Goal: Communication & Community: Answer question/provide support

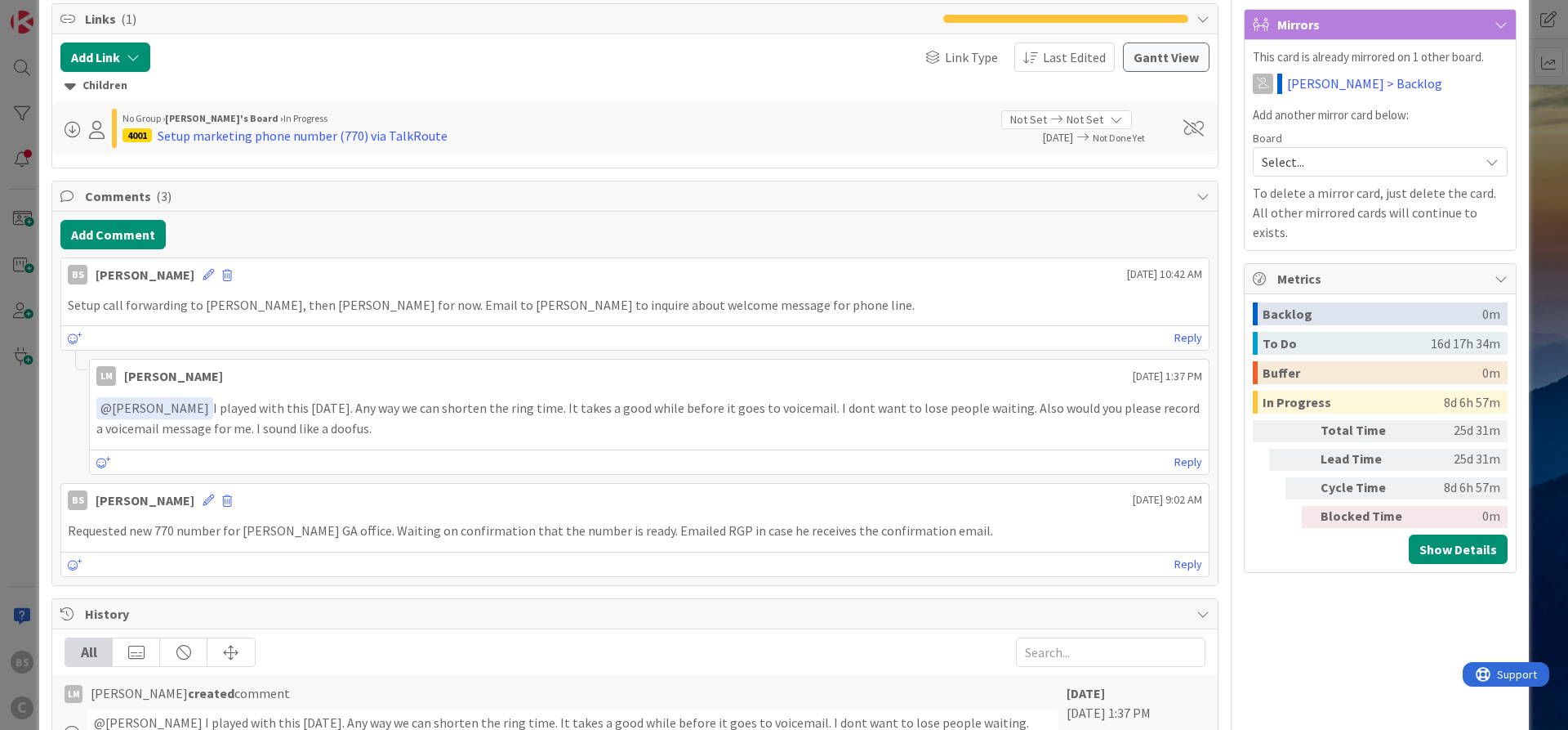
scroll to position [785, 0]
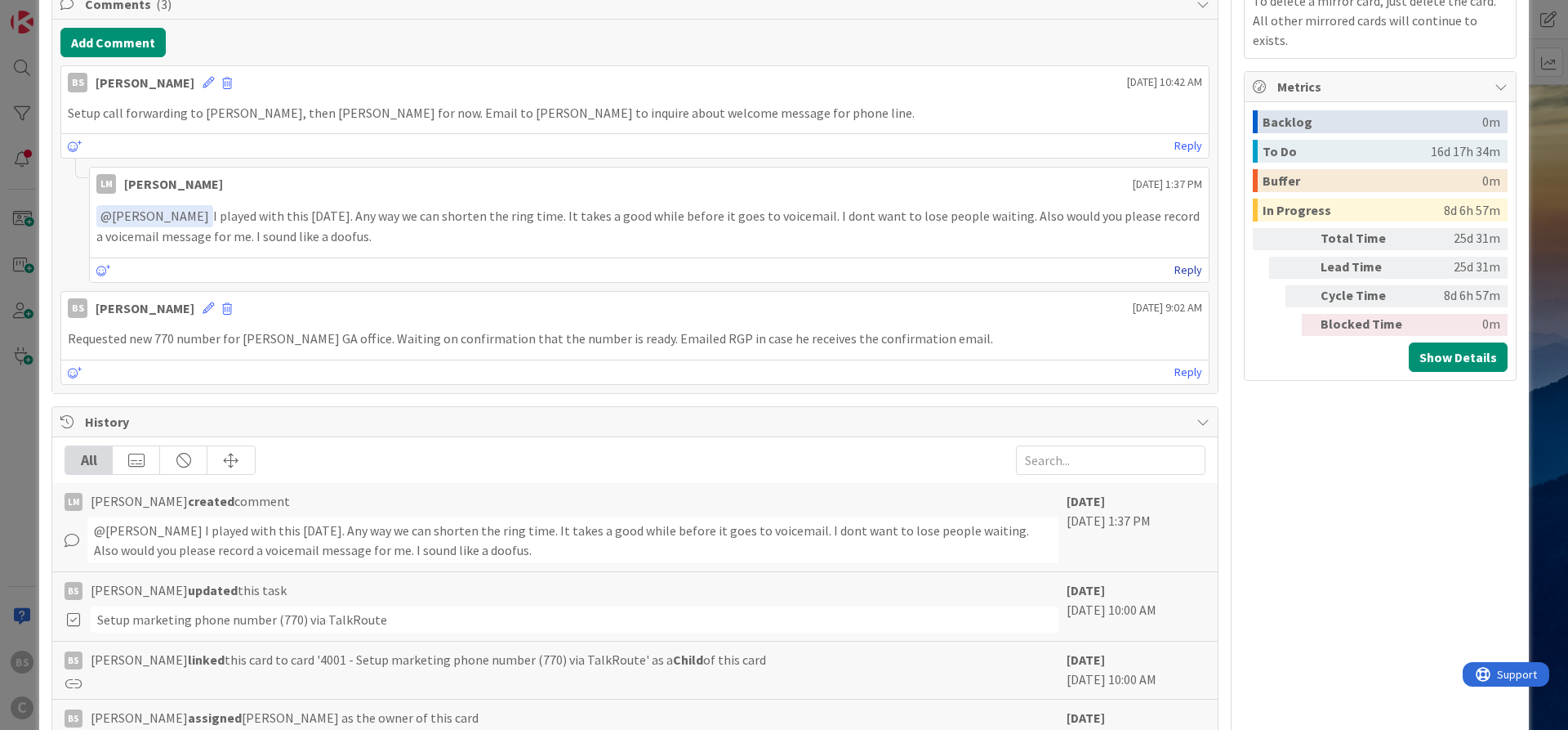
click at [1188, 271] on link "Reply" at bounding box center [1189, 270] width 28 height 20
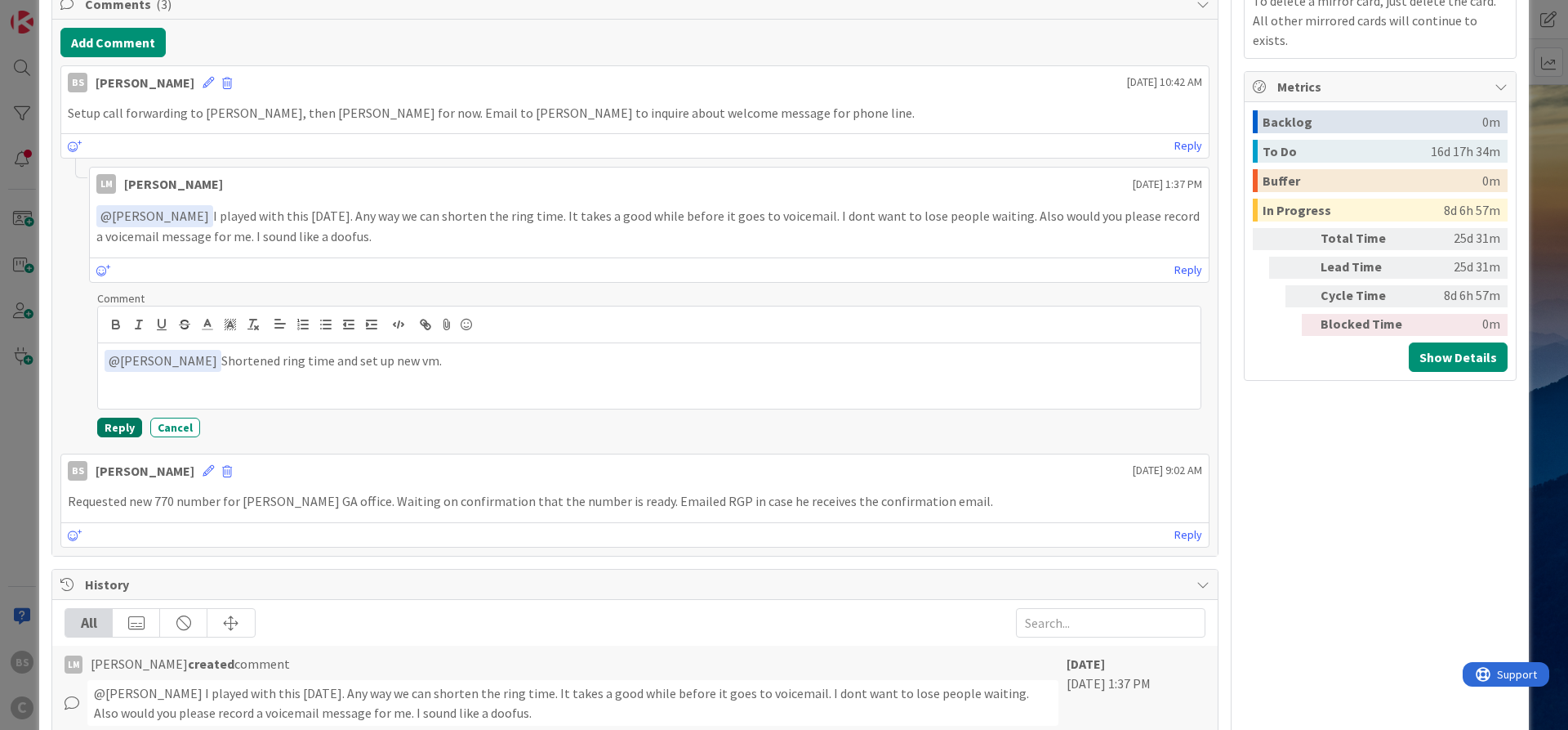
click at [108, 429] on button "Reply" at bounding box center [120, 427] width 45 height 19
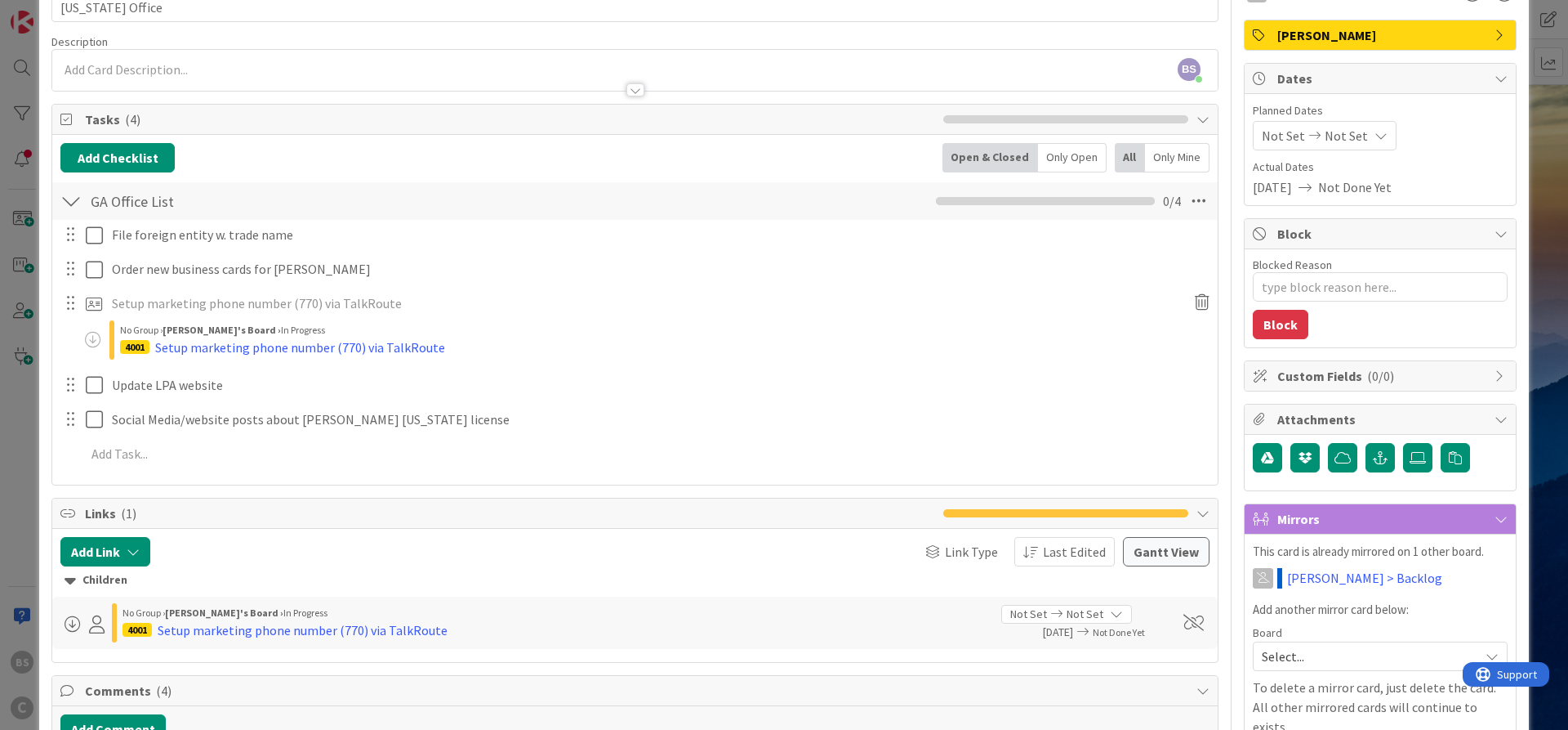
scroll to position [0, 0]
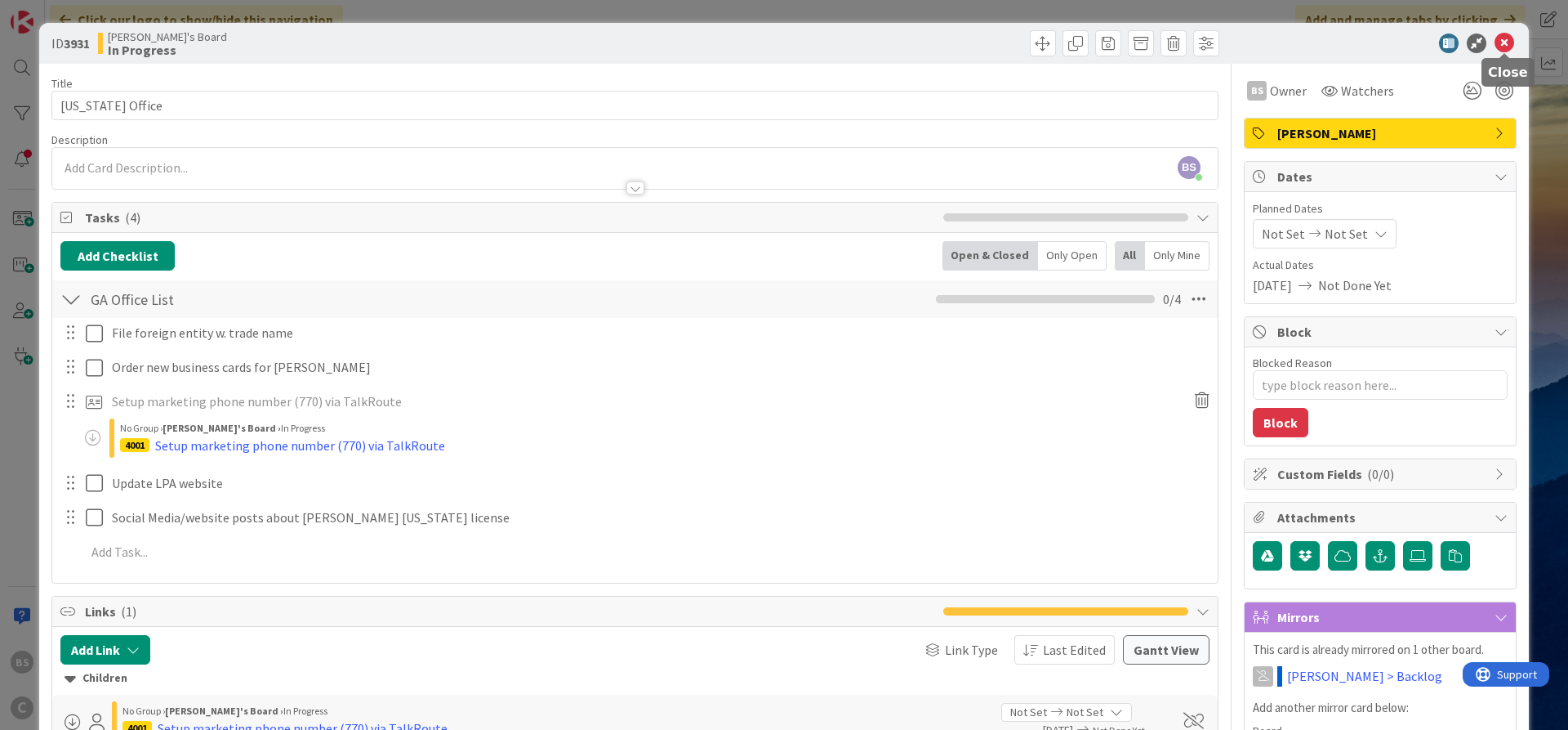
click at [1499, 37] on icon at bounding box center [1504, 43] width 19 height 19
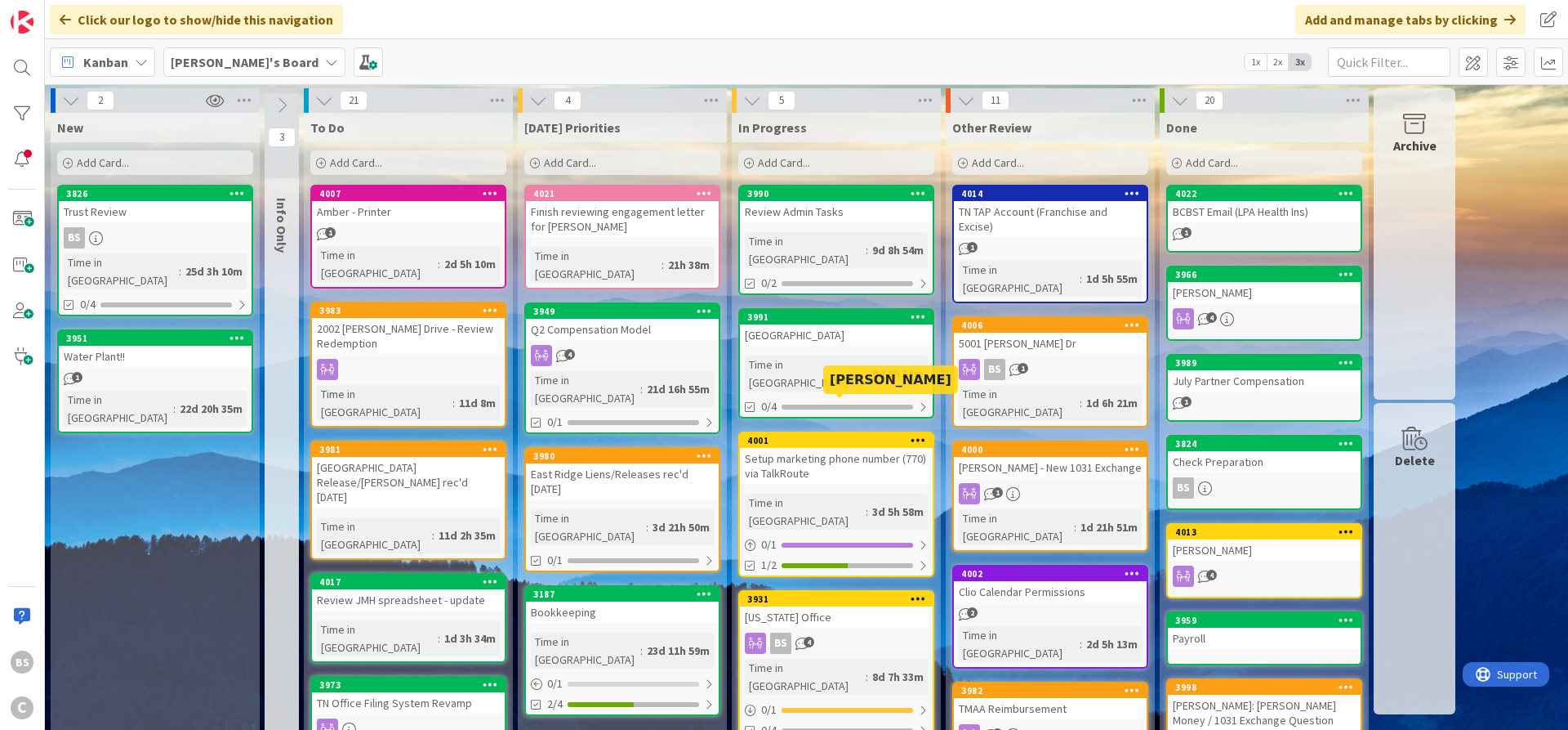
click at [809, 435] on div "4001" at bounding box center [840, 441] width 185 height 11
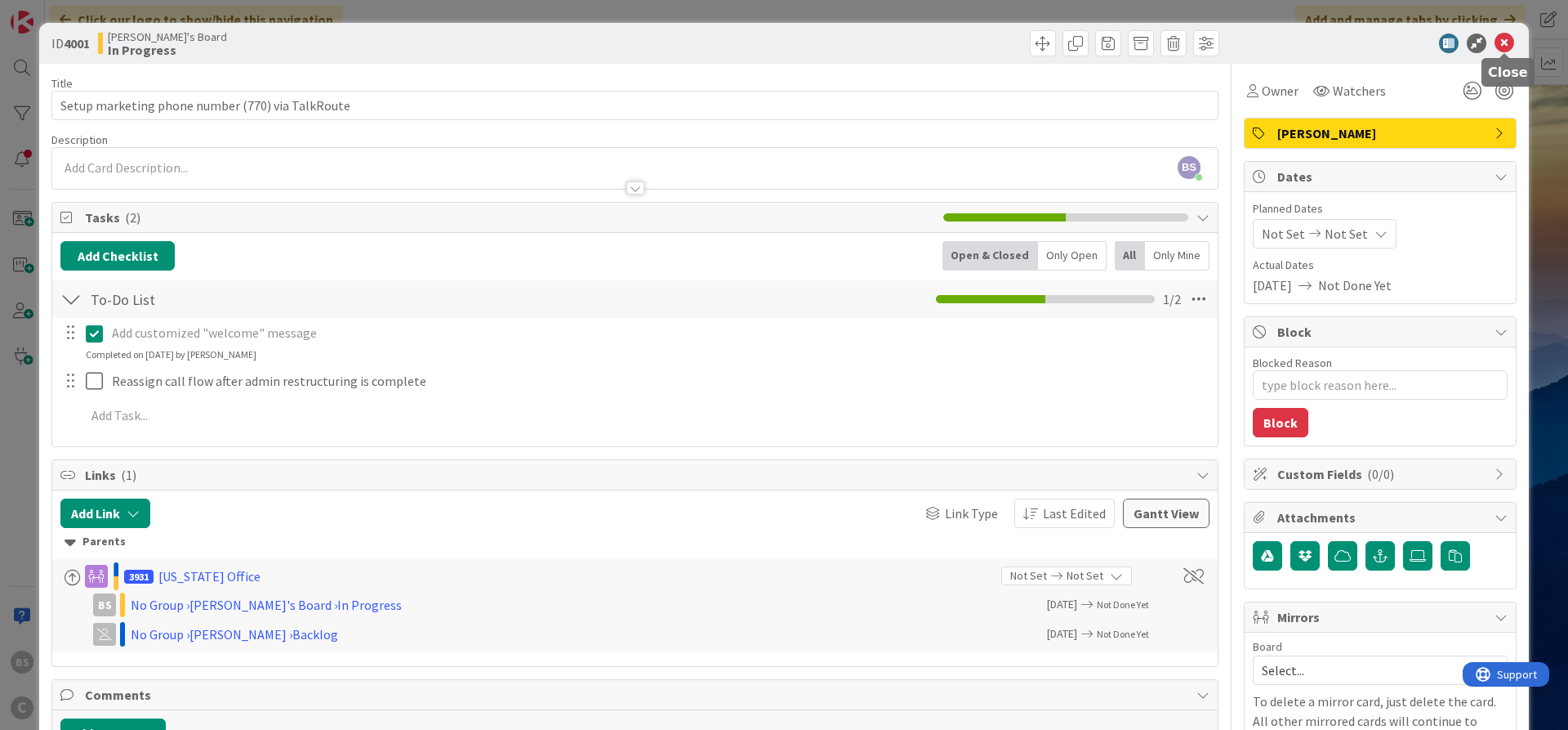
drag, startPoint x: 1504, startPoint y: 40, endPoint x: 1312, endPoint y: 149, distance: 220.8
click at [1503, 40] on icon at bounding box center [1504, 43] width 19 height 19
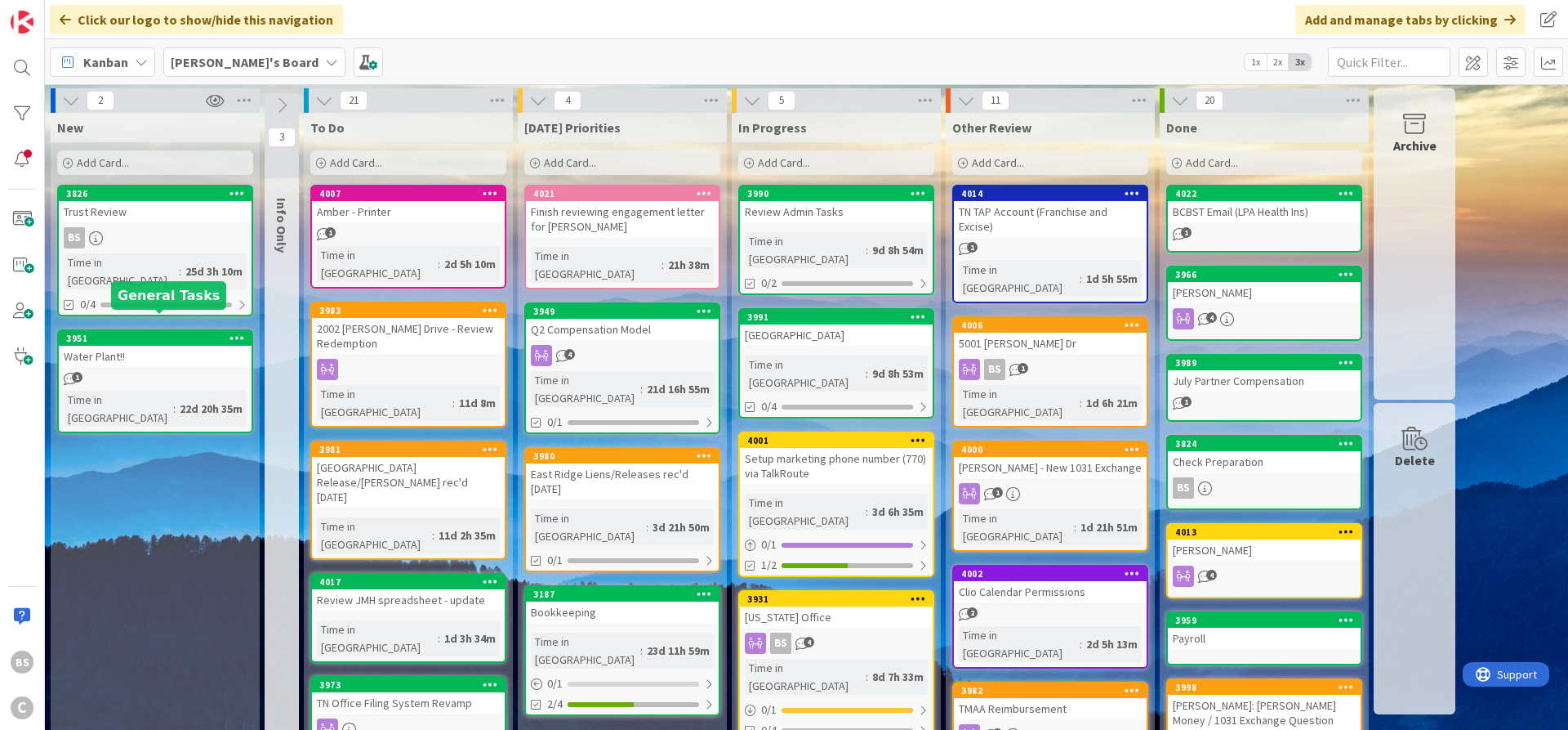
click at [145, 333] on div "3951" at bounding box center [159, 339] width 185 height 11
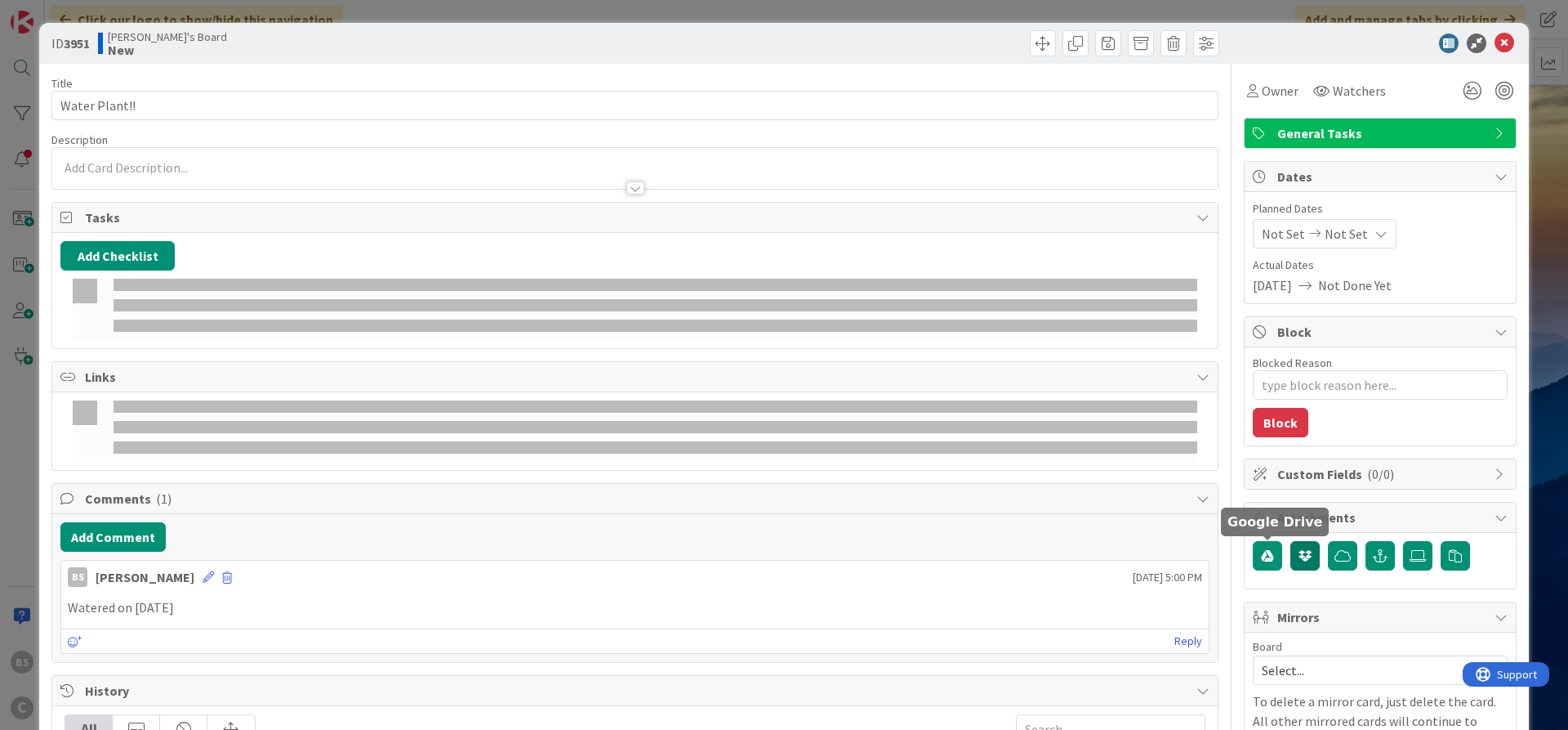
type textarea "x"
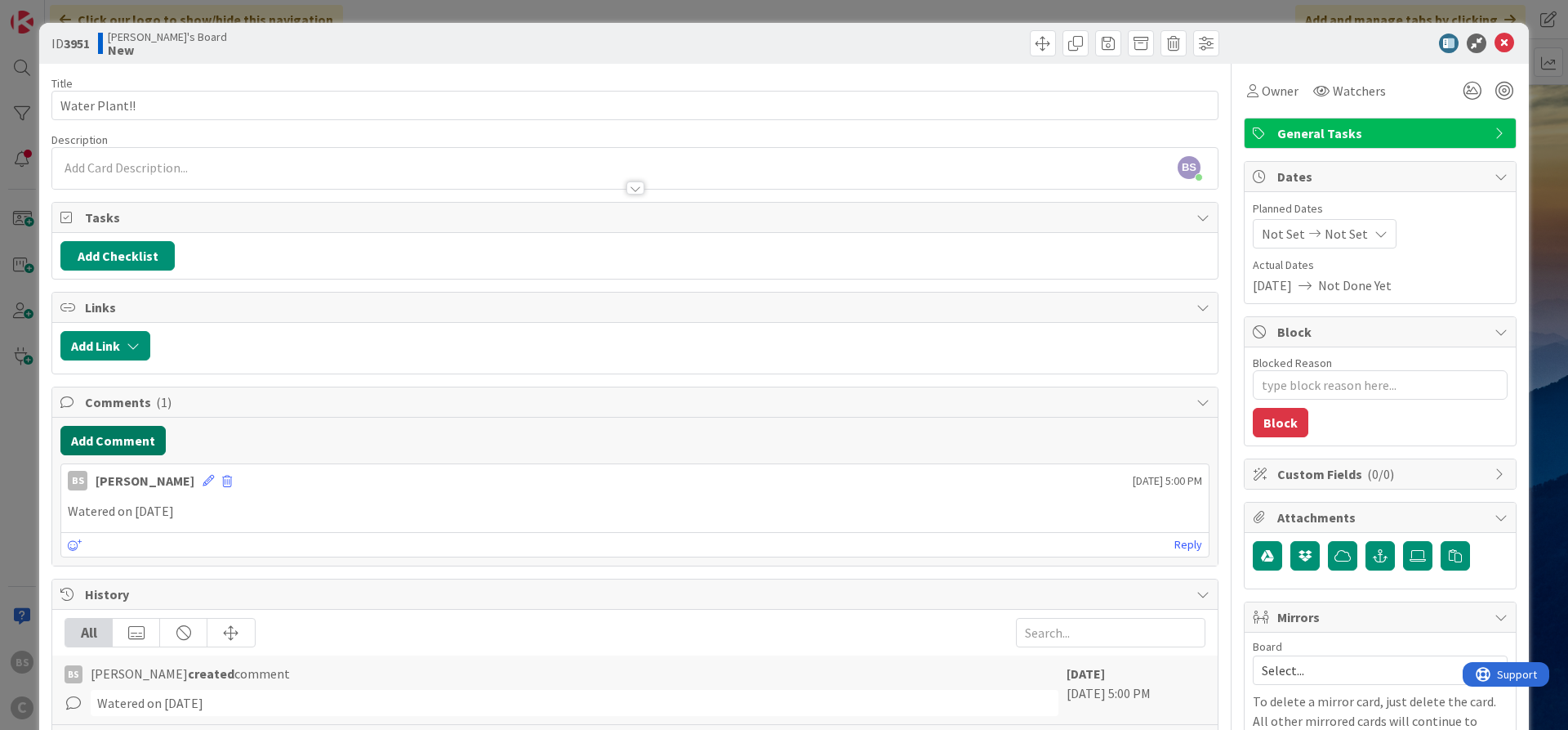
click at [127, 444] on button "Add Comment" at bounding box center [113, 441] width 106 height 30
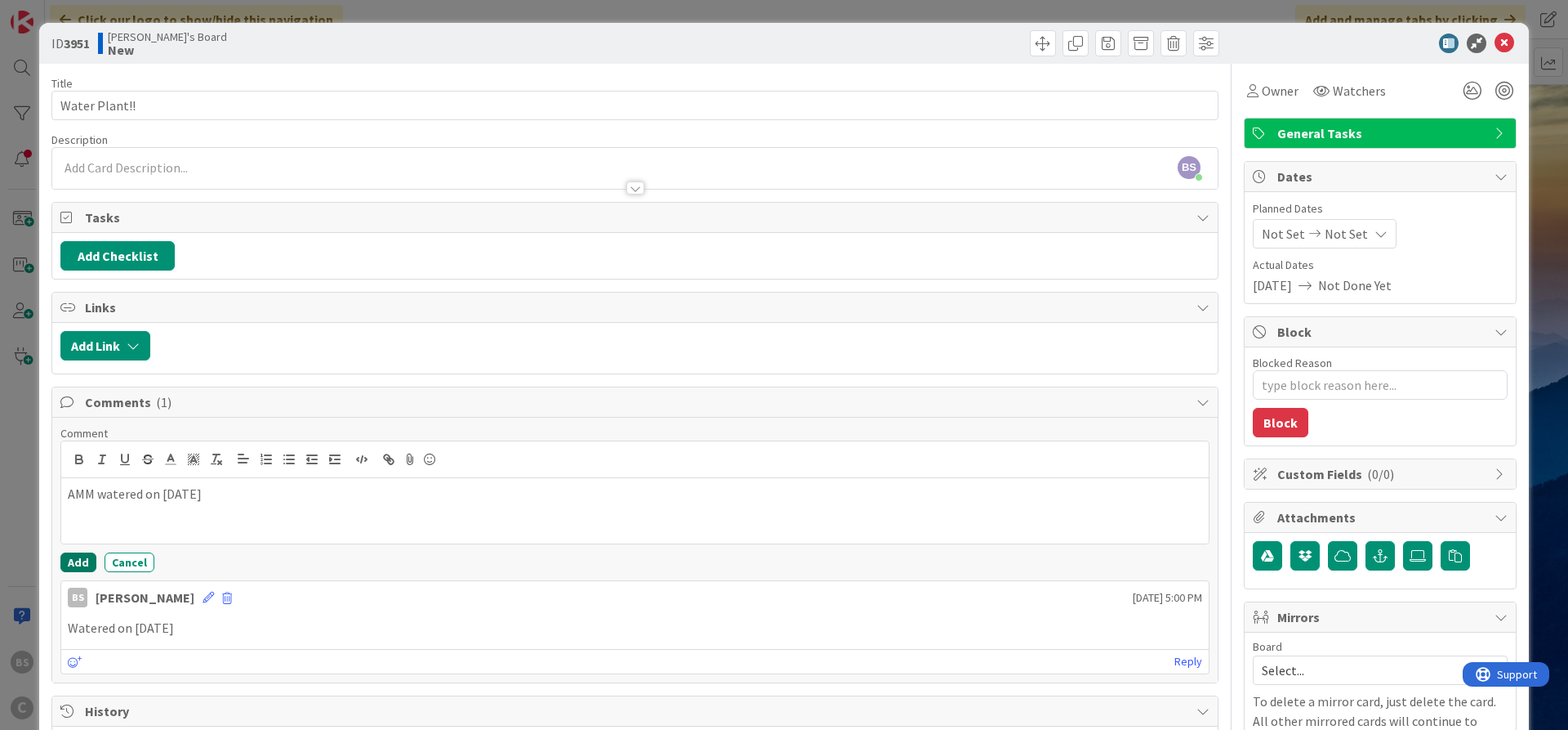
click at [82, 565] on button "Add" at bounding box center [78, 562] width 36 height 19
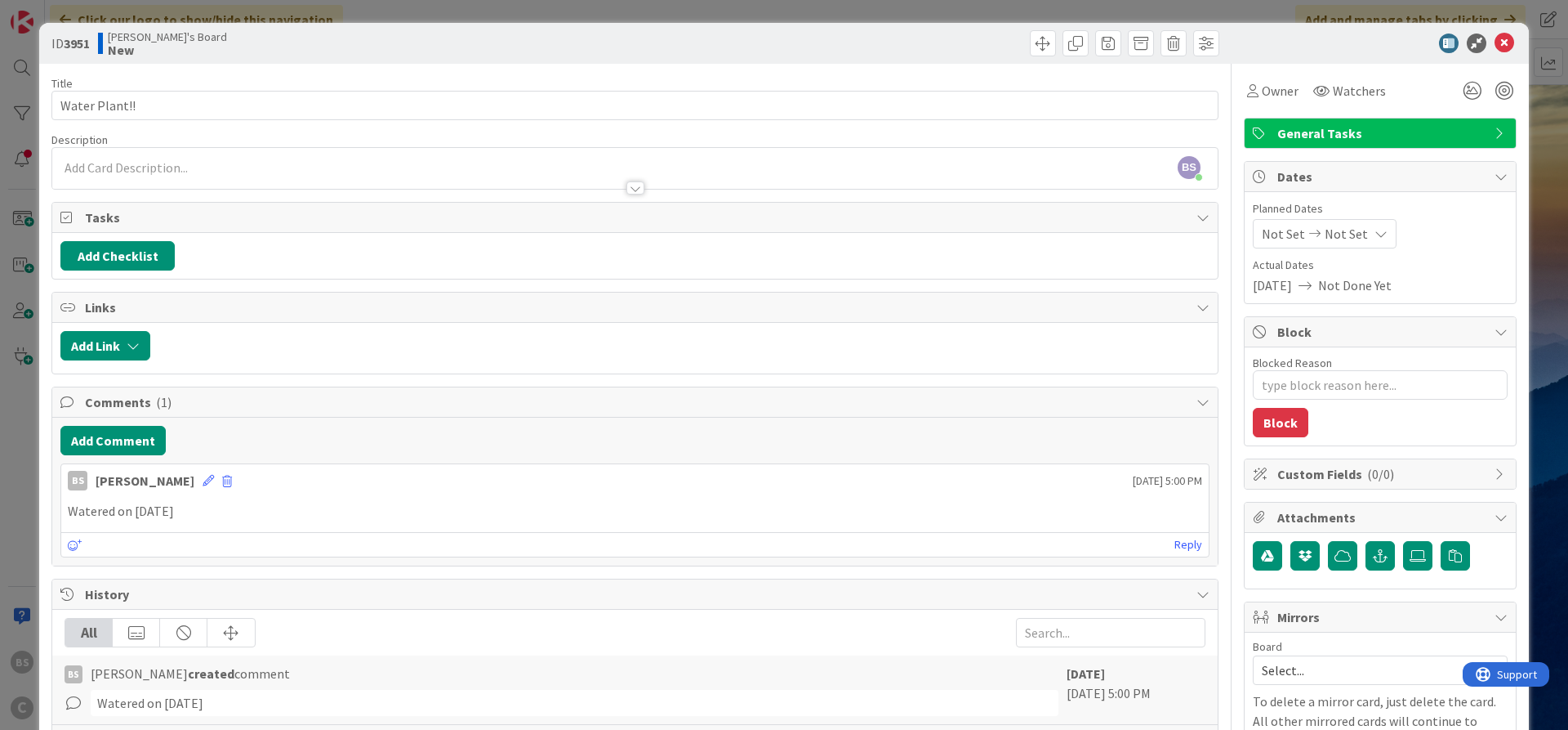
type textarea "x"
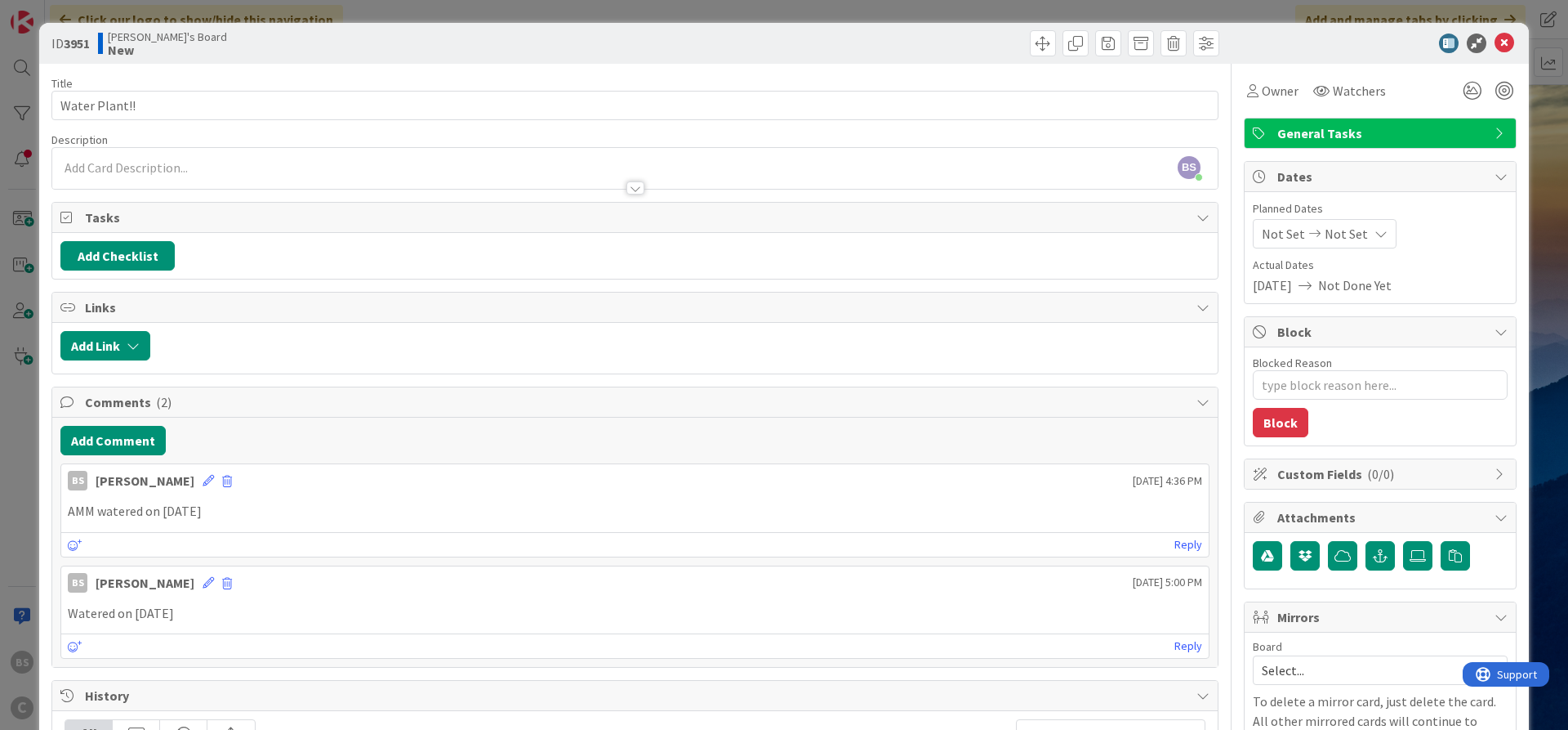
click at [1506, 31] on div "ID 3951 [PERSON_NAME]'s Board New" at bounding box center [784, 44] width 1490 height 41
click at [1507, 42] on icon at bounding box center [1504, 43] width 19 height 19
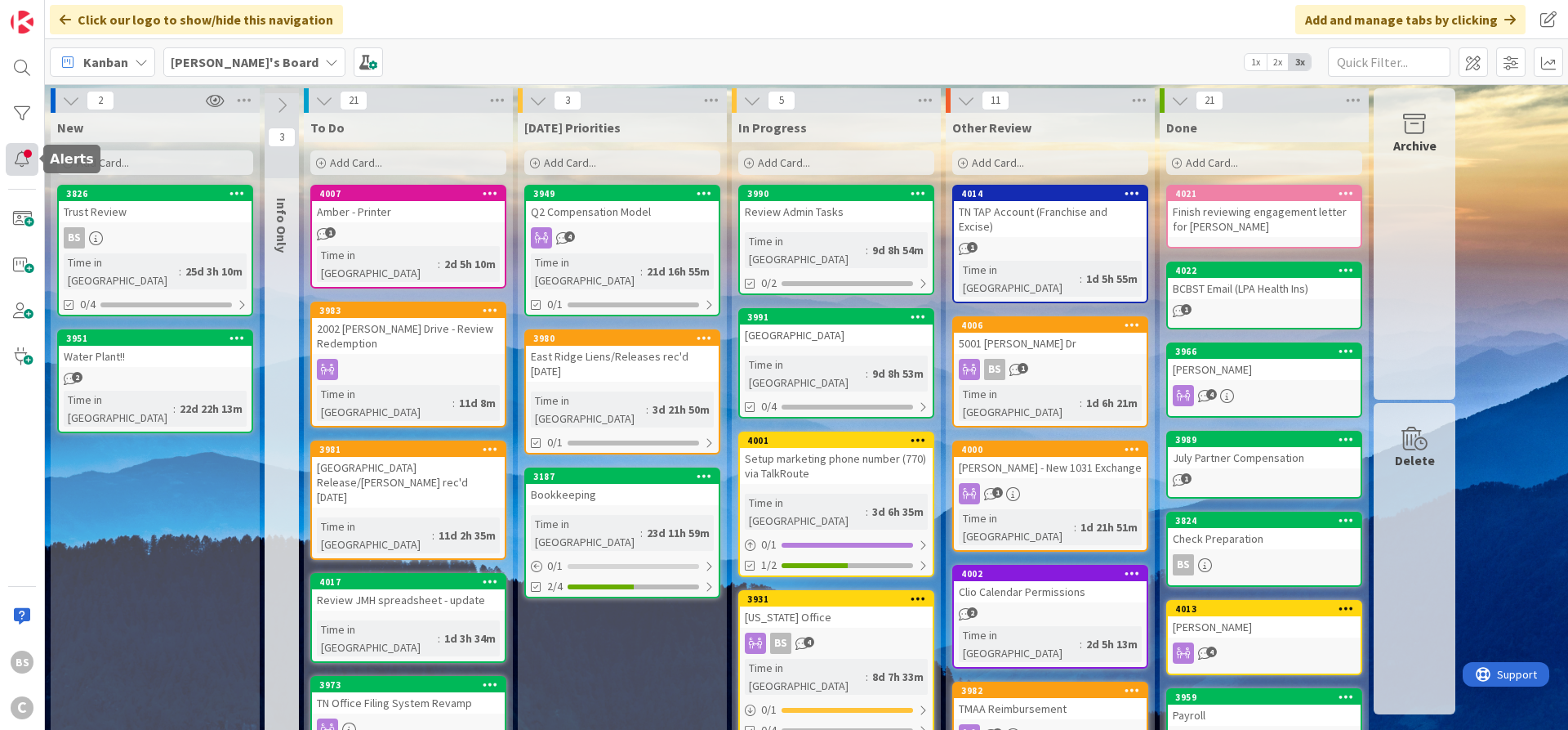
click at [25, 164] on div at bounding box center [21, 159] width 32 height 32
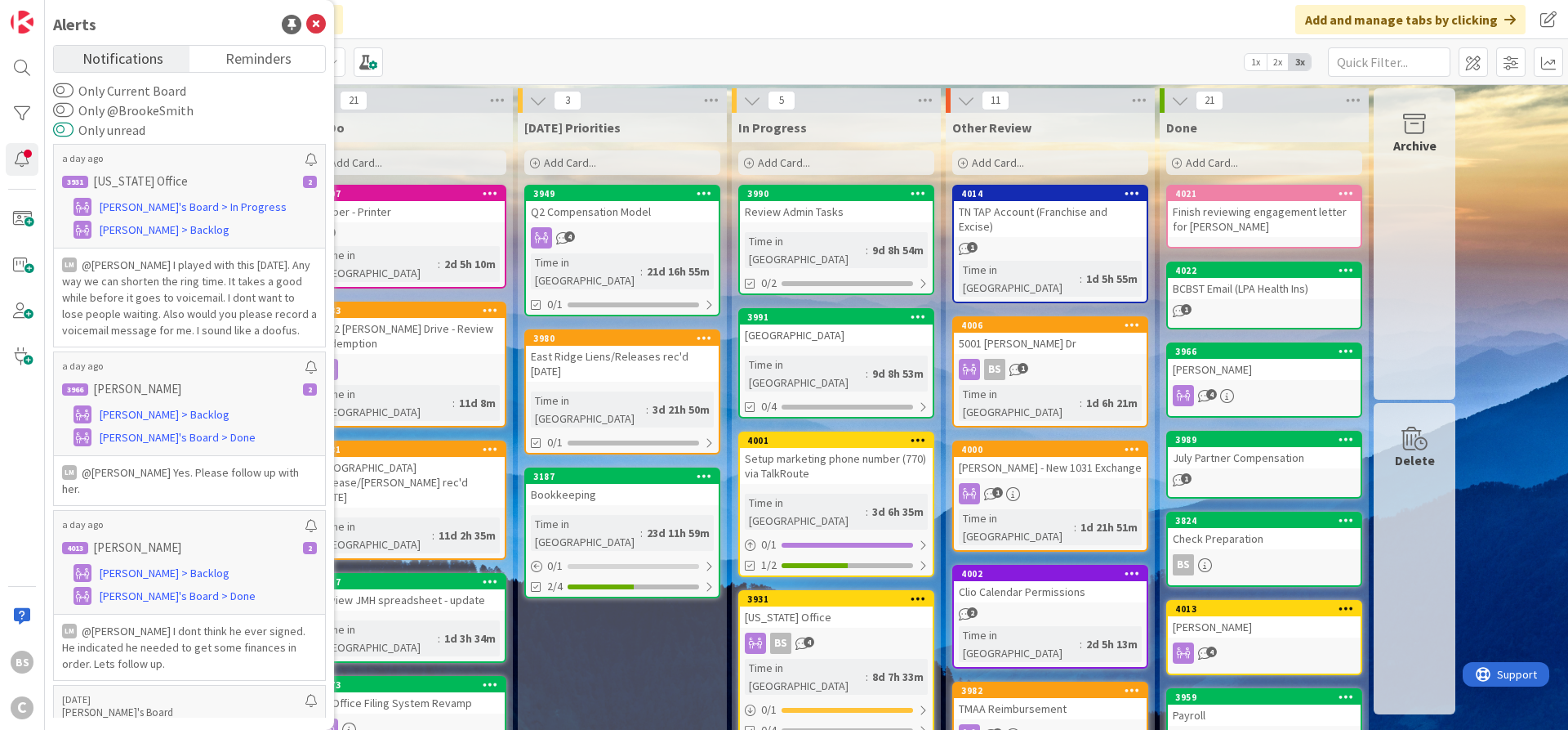
click at [70, 129] on button "Only unread" at bounding box center [63, 130] width 20 height 17
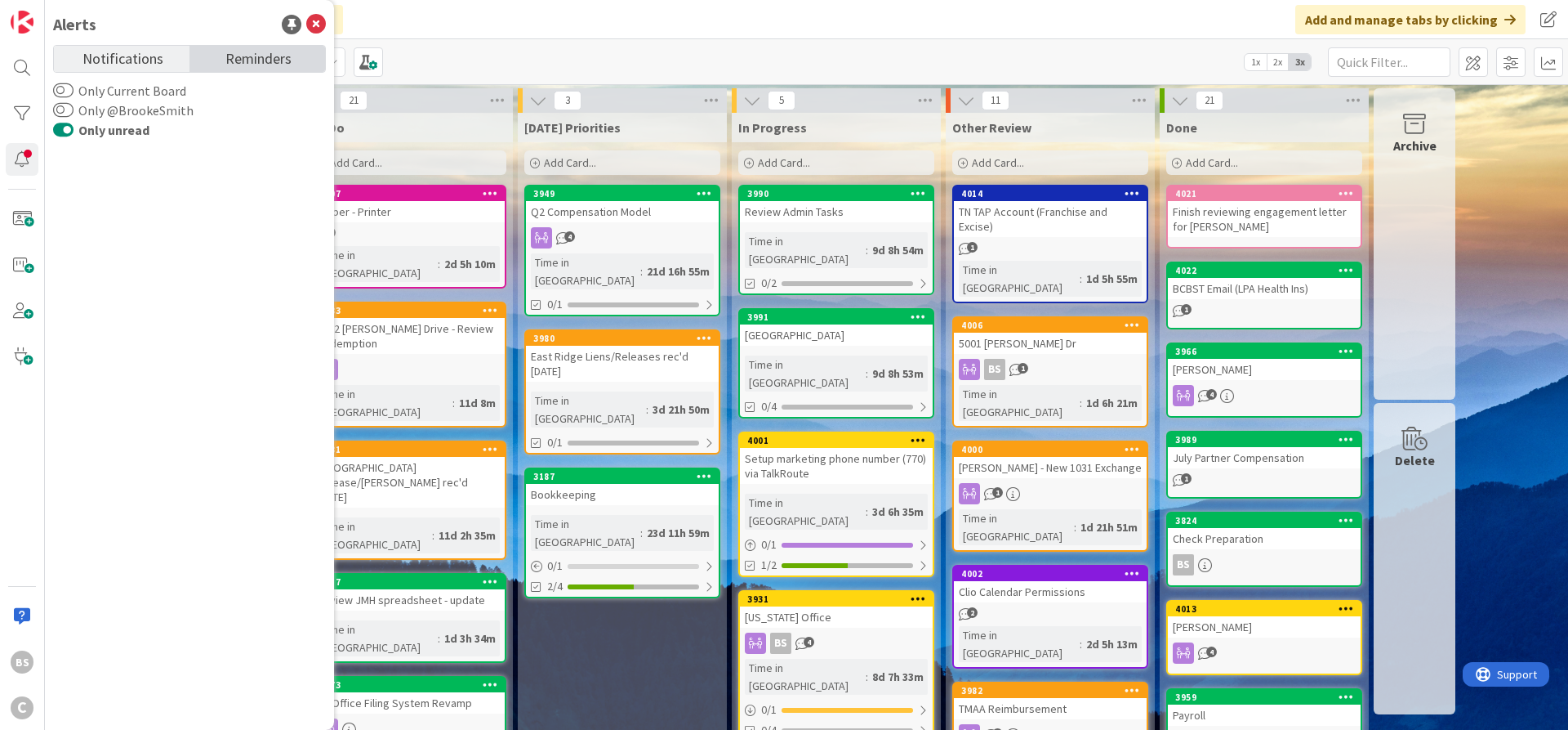
drag, startPoint x: 245, startPoint y: 55, endPoint x: 201, endPoint y: 53, distance: 44.0
click at [245, 54] on span "Reminders" at bounding box center [258, 57] width 66 height 23
click at [144, 52] on span "Notifications" at bounding box center [122, 57] width 81 height 23
click at [317, 26] on icon at bounding box center [315, 24] width 19 height 19
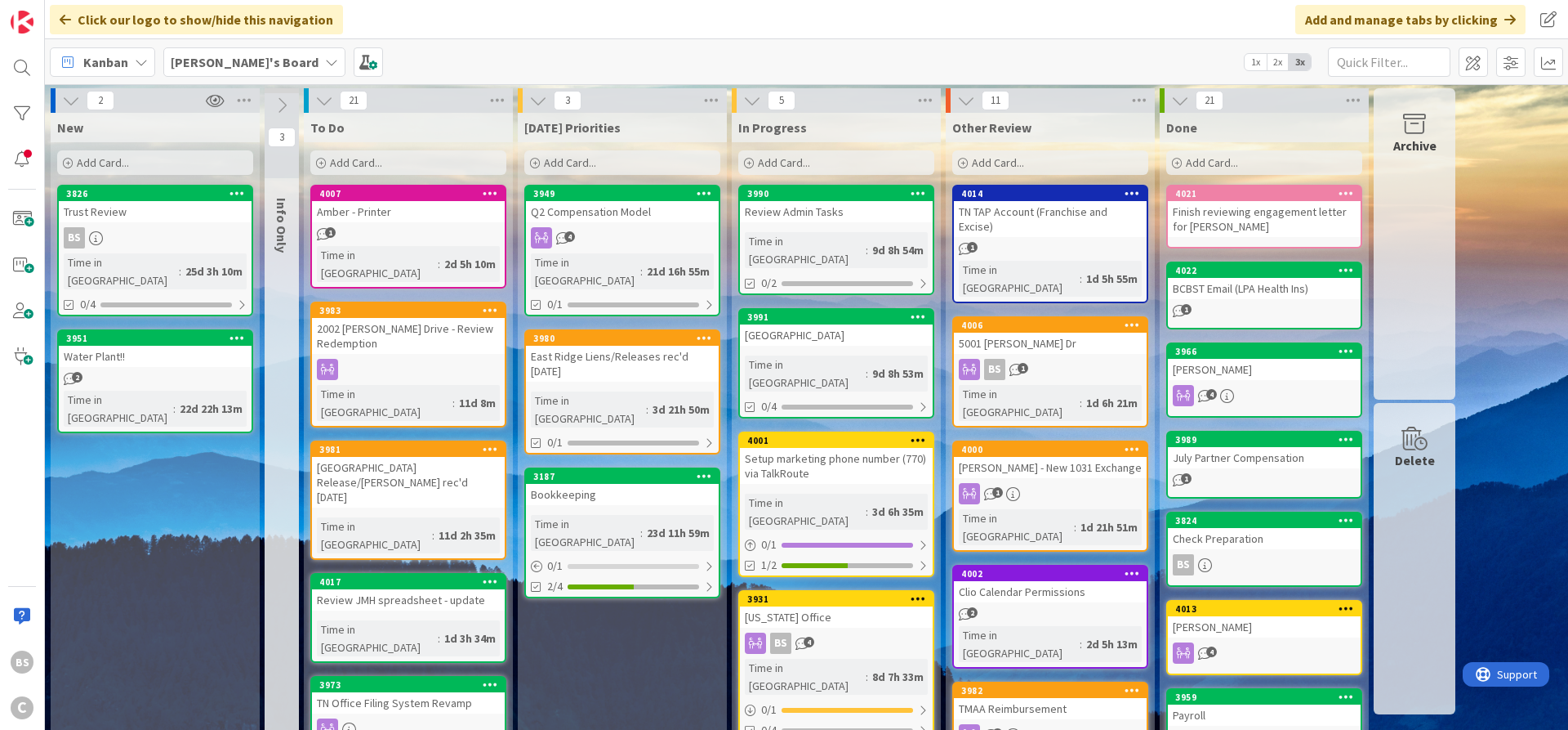
click at [216, 62] on b "[PERSON_NAME]'s Board" at bounding box center [244, 62] width 147 height 17
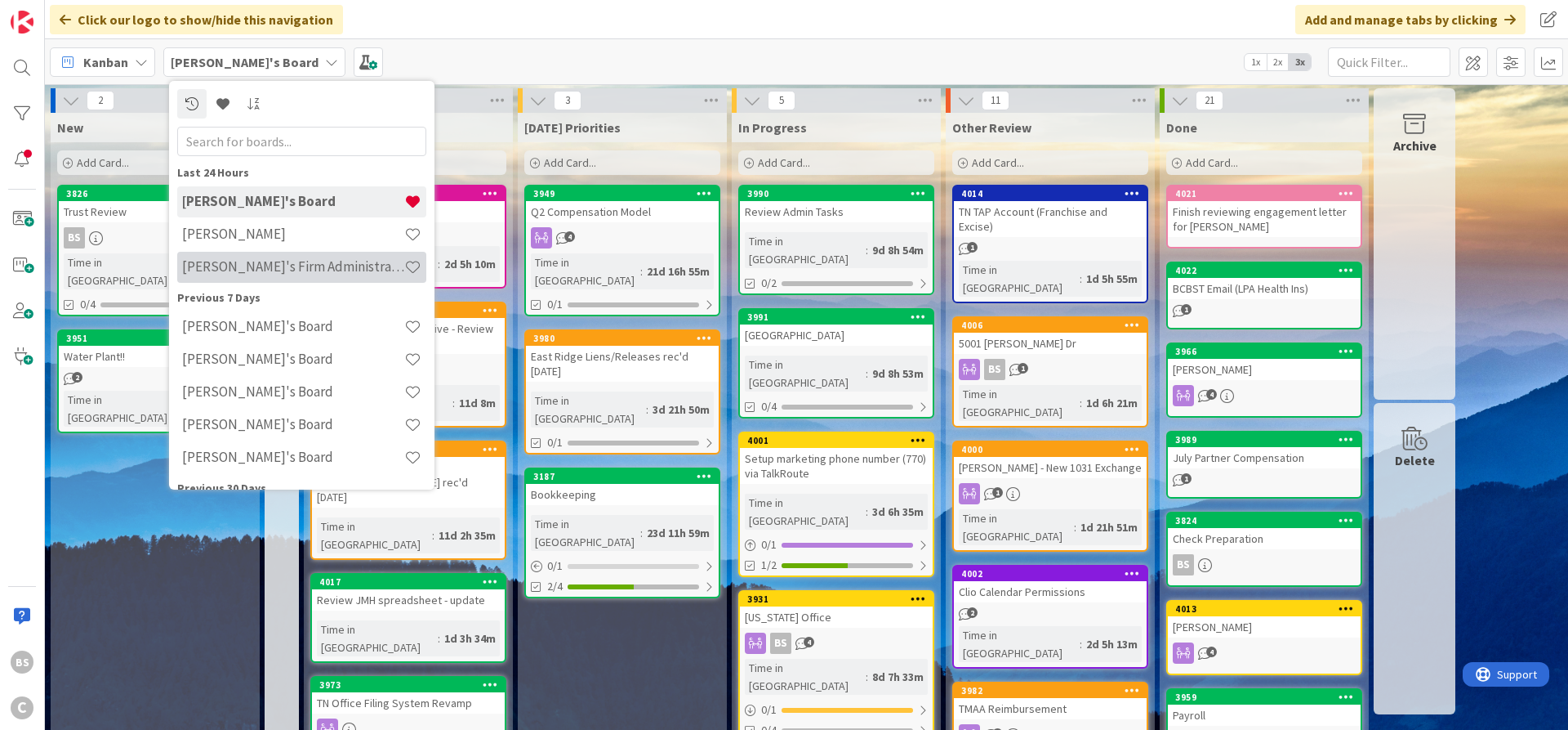
click at [241, 268] on h4 "[PERSON_NAME]'s Firm Administration Board" at bounding box center [293, 266] width 223 height 17
